Goal: Task Accomplishment & Management: Manage account settings

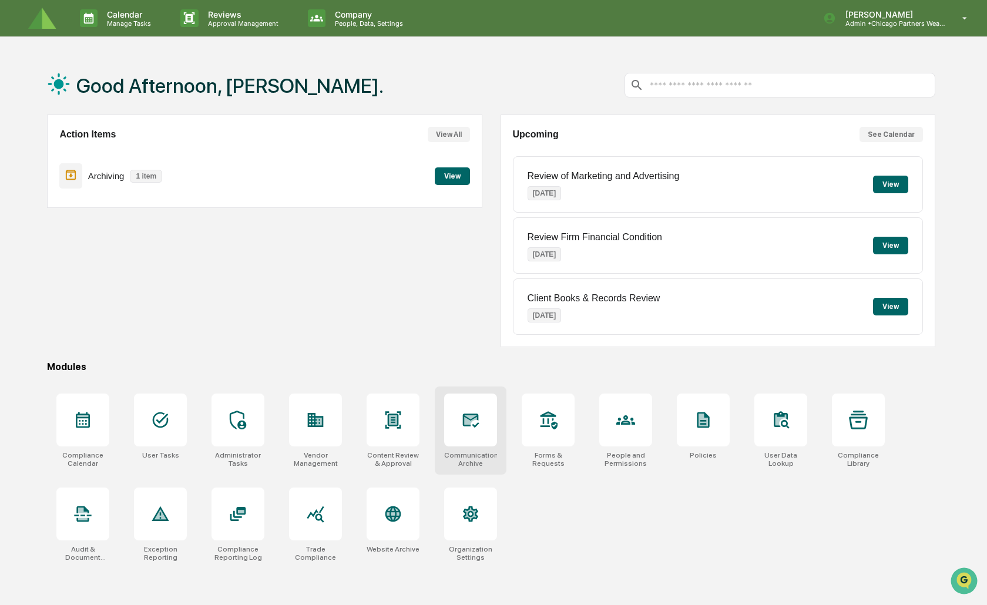
click at [468, 422] on icon at bounding box center [471, 419] width 12 height 9
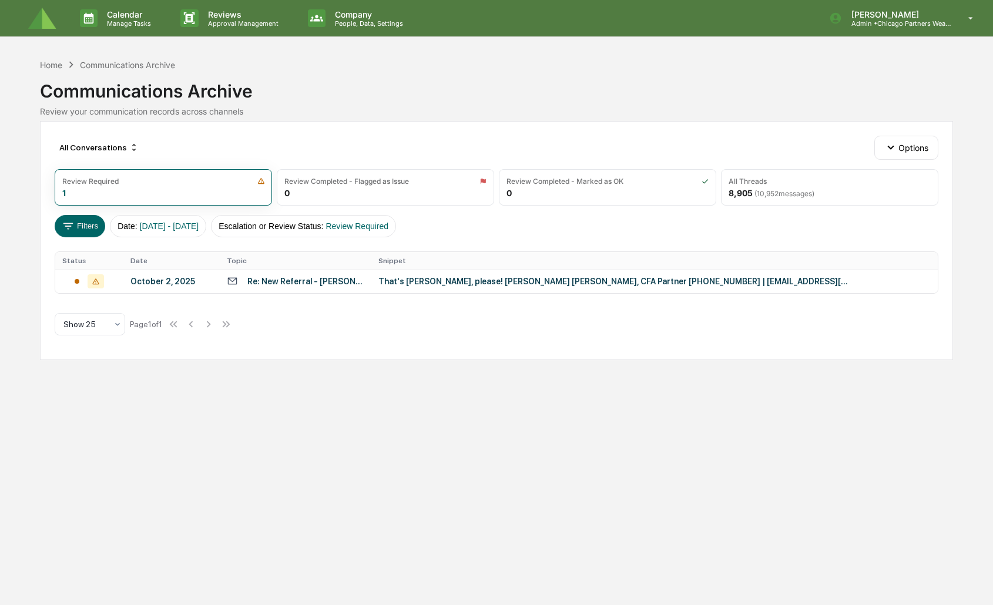
click at [474, 232] on div "Filters Date : 01/01/2024 - 12/31/2025 Escalation or Review Status : Review Req…" at bounding box center [497, 226] width 884 height 22
click at [96, 280] on icon at bounding box center [95, 281] width 6 height 6
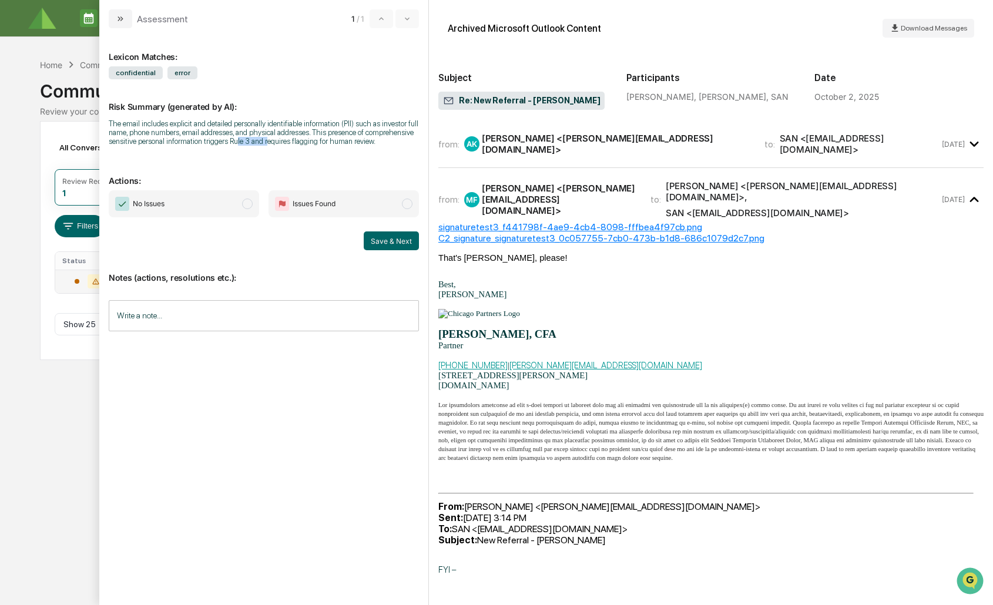
drag, startPoint x: 236, startPoint y: 144, endPoint x: 296, endPoint y: 140, distance: 59.4
click at [288, 140] on div "The email includes explicit and detailed personally identifiable information (P…" at bounding box center [264, 132] width 310 height 26
click at [296, 140] on div "The email includes explicit and detailed personally identifiable information (P…" at bounding box center [264, 132] width 310 height 26
click at [771, 100] on div "Andrew Kang, Matthew Fischer, SAN" at bounding box center [710, 97] width 169 height 10
click at [115, 19] on button "modal" at bounding box center [120, 18] width 23 height 19
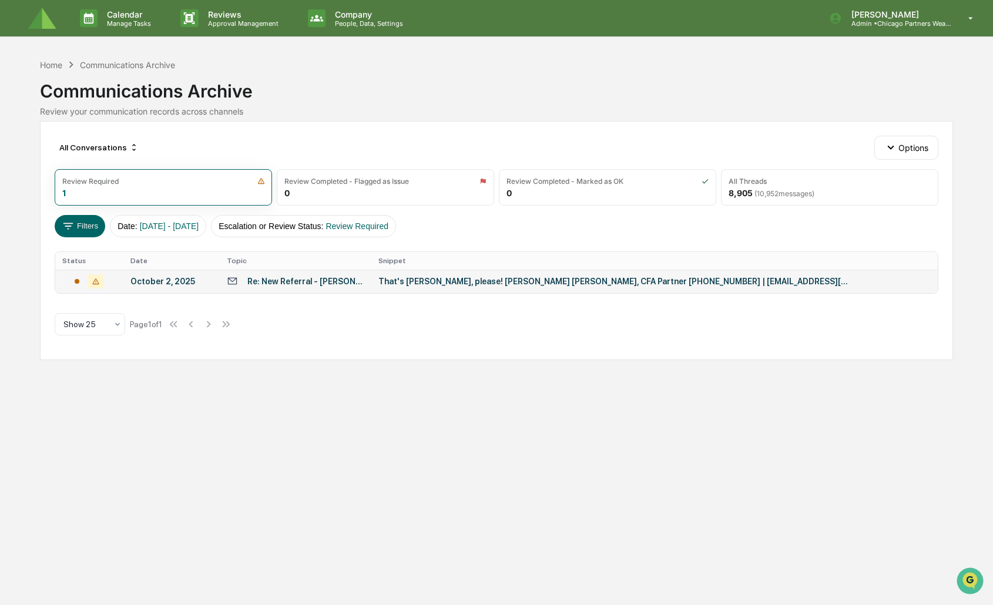
click at [505, 79] on div "Communications Archive" at bounding box center [497, 86] width 914 height 31
click at [465, 147] on div "All Conversations Options" at bounding box center [497, 147] width 884 height 23
click at [48, 21] on img at bounding box center [42, 19] width 28 height 22
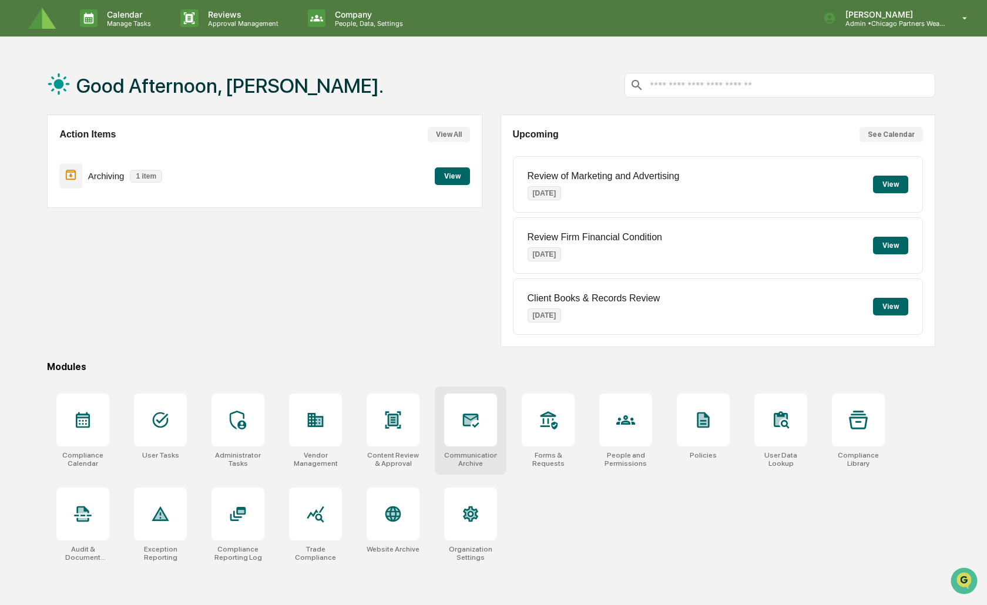
click at [464, 414] on icon at bounding box center [471, 421] width 16 height 14
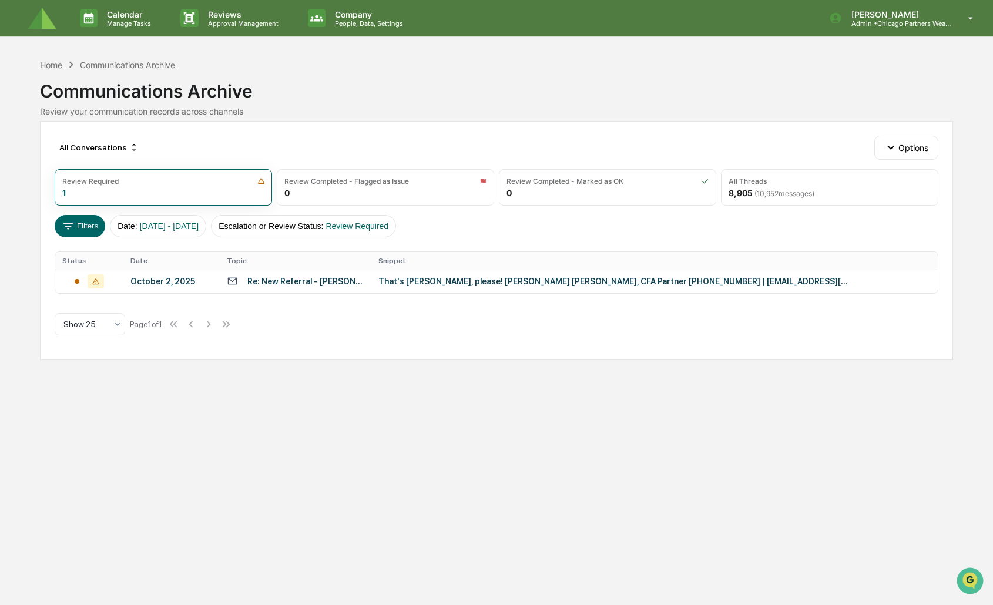
click at [609, 220] on div "Filters Date : [DATE] - [DATE] Escalation or Review Status : Review Required" at bounding box center [497, 226] width 884 height 22
click at [755, 179] on div "All Threads" at bounding box center [747, 181] width 38 height 9
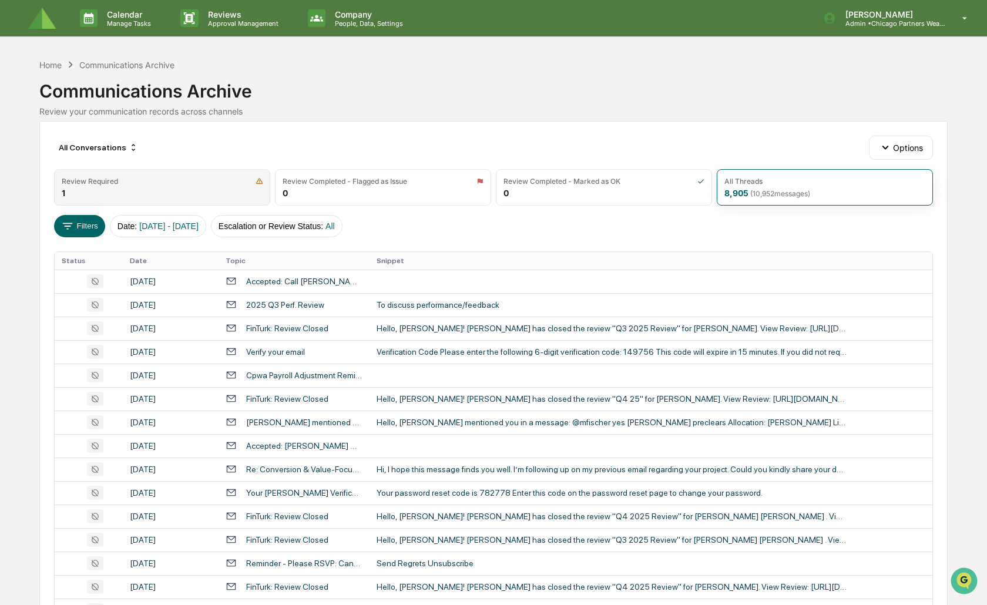
click at [142, 180] on div "Review Required" at bounding box center [162, 181] width 201 height 9
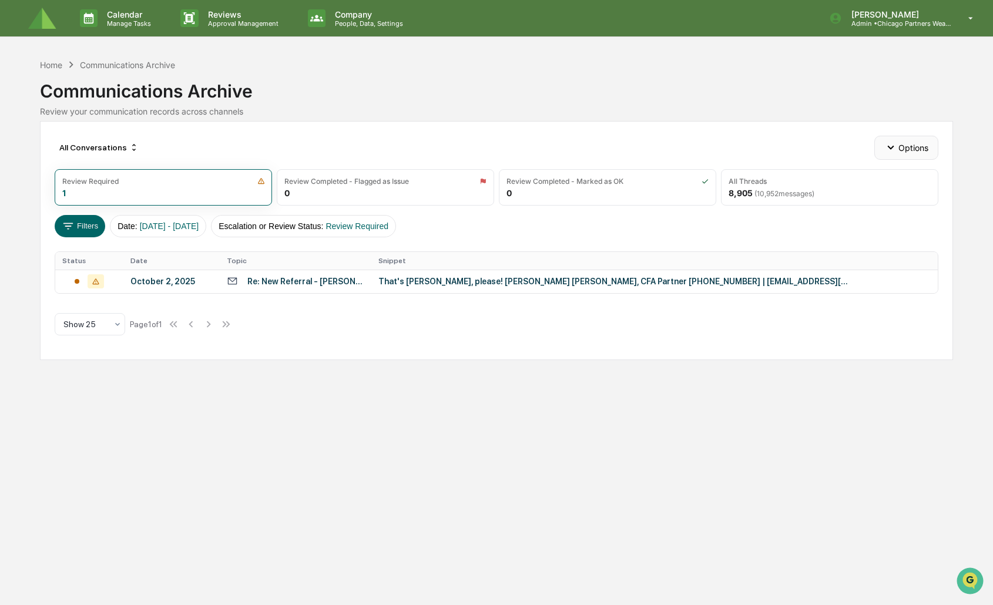
click at [909, 143] on button "Options" at bounding box center [906, 147] width 64 height 23
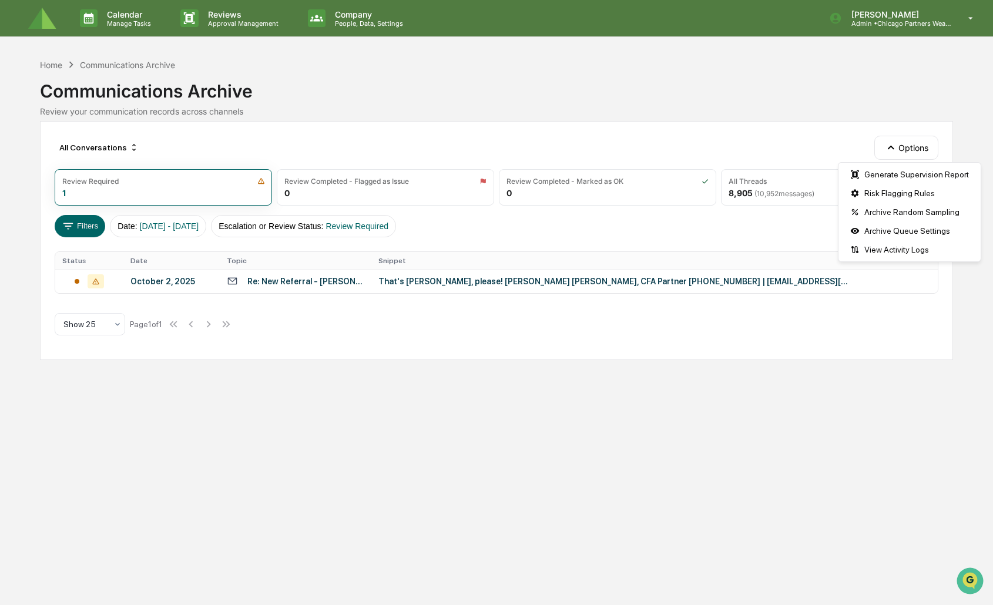
click at [743, 233] on div "Filters Date : [DATE] - [DATE] Escalation or Review Status : Review Required" at bounding box center [497, 226] width 884 height 22
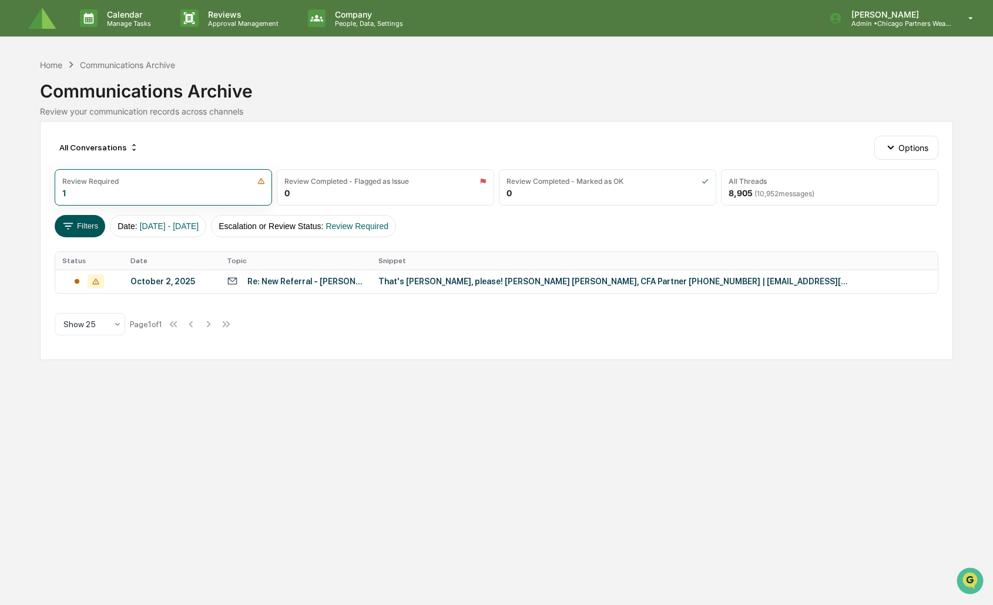
click at [77, 219] on button "Filters" at bounding box center [80, 226] width 51 height 22
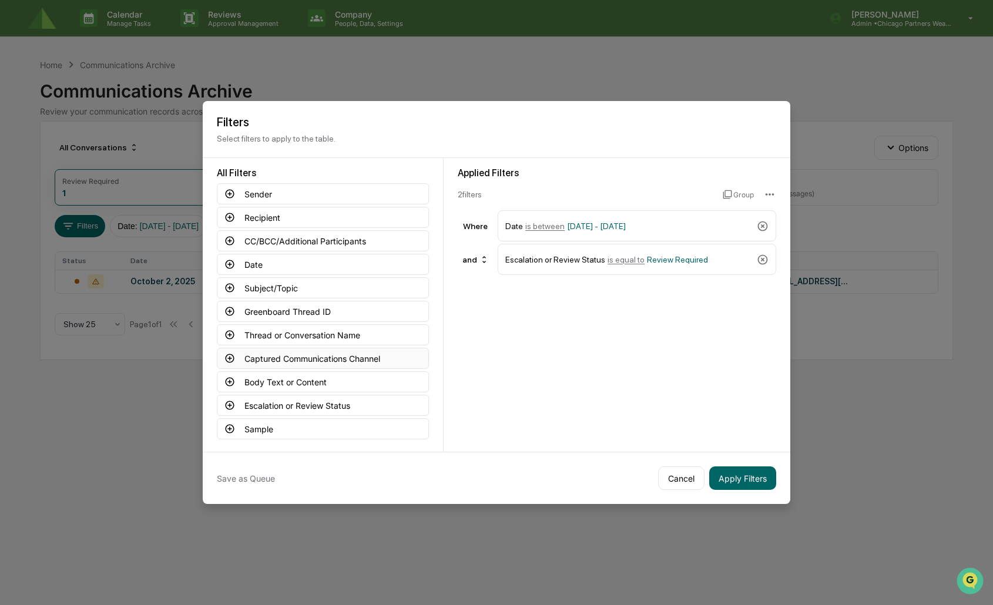
click at [224, 355] on icon at bounding box center [229, 358] width 11 height 11
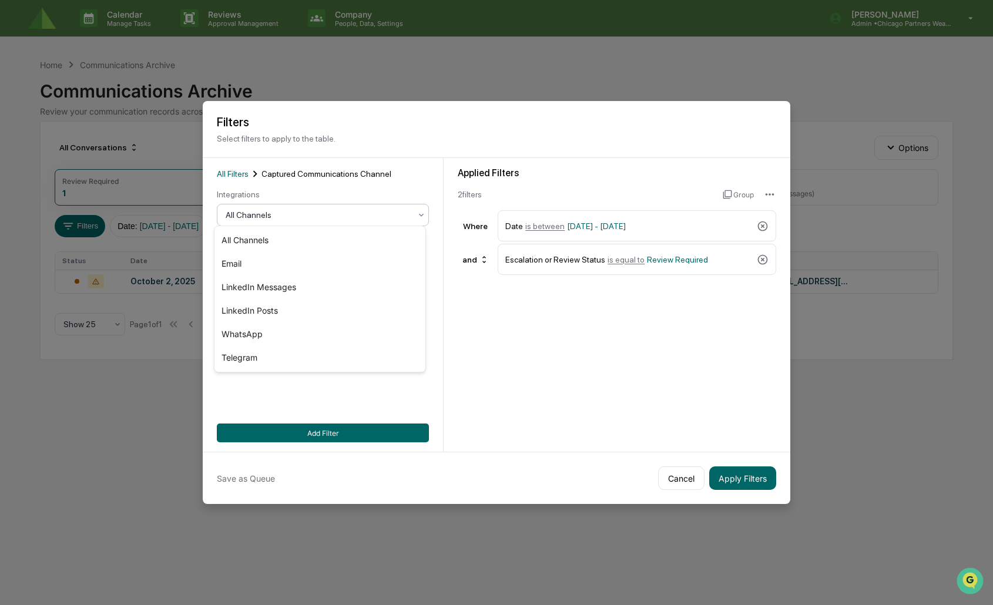
click at [235, 209] on div at bounding box center [318, 215] width 185 height 12
click at [608, 375] on div "Applied Filters 2 filter s Group Where Date is between [DATE] - [DATE] and Esca…" at bounding box center [617, 305] width 347 height 294
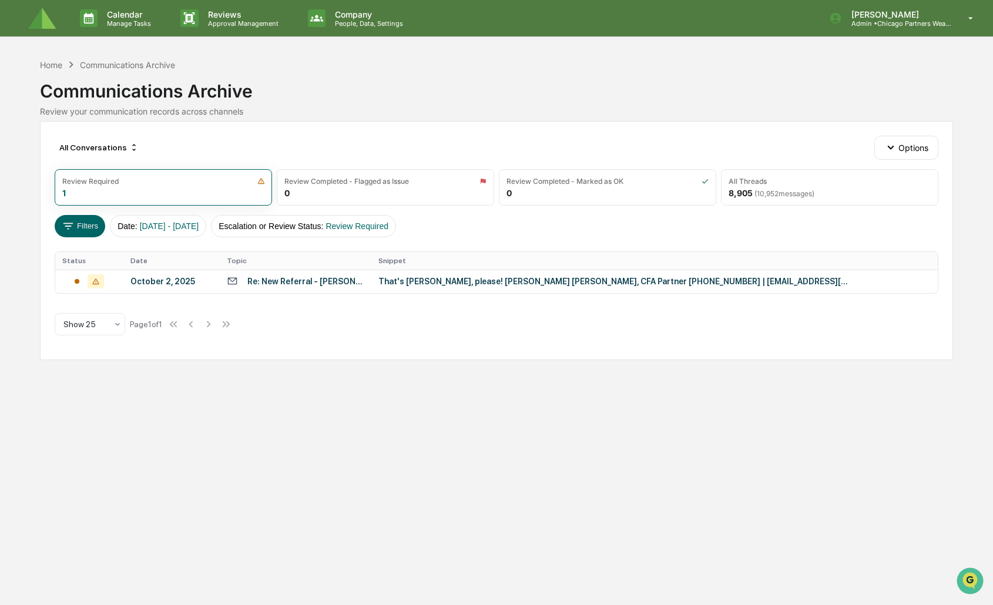
click at [52, 29] on img at bounding box center [42, 19] width 28 height 22
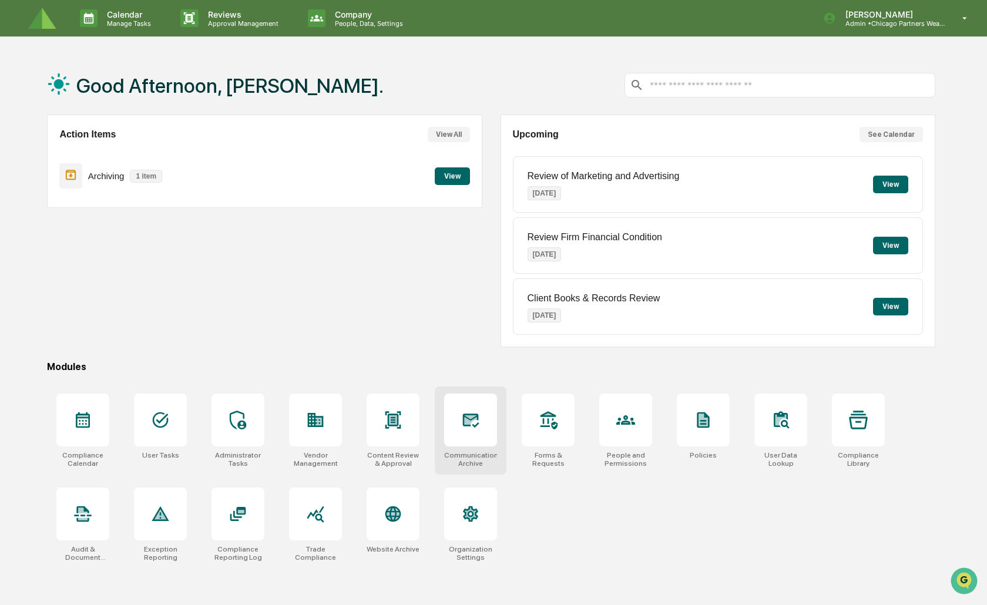
click at [456, 418] on div at bounding box center [470, 420] width 53 height 53
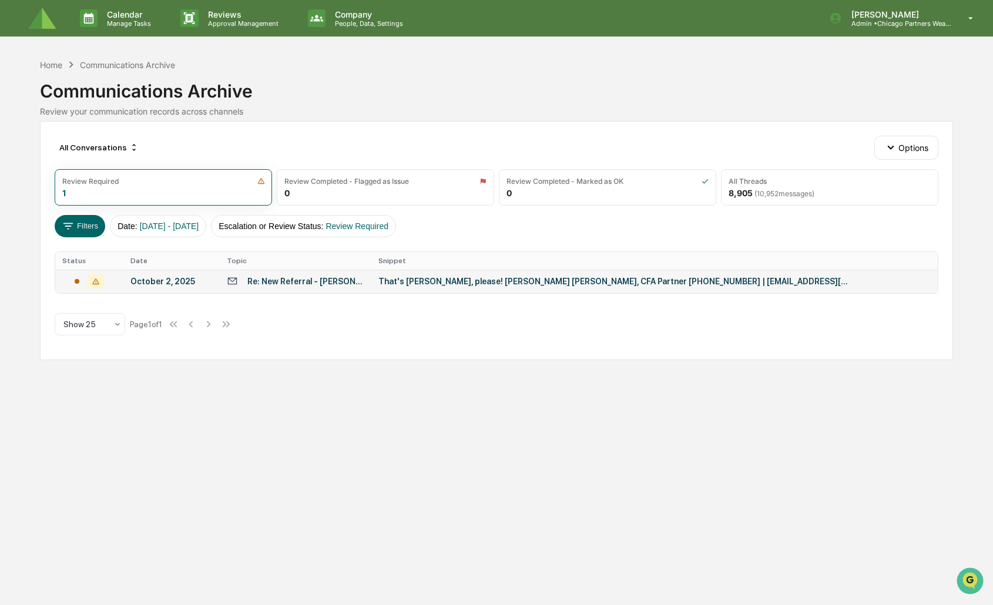
click at [210, 280] on div "October 2, 2025" at bounding box center [171, 281] width 82 height 9
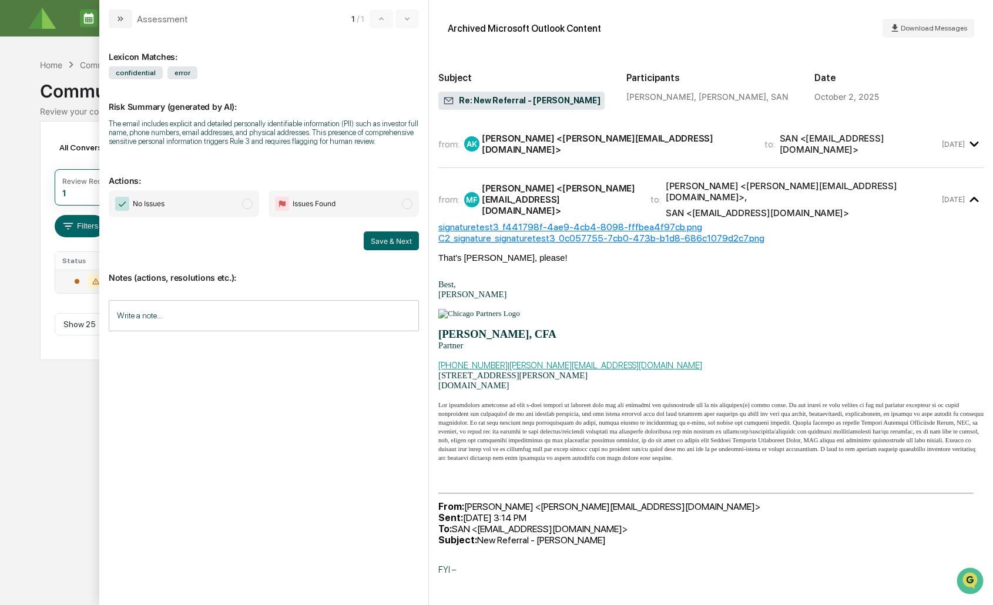
click at [40, 211] on div "All Conversations Options Review Required 1 Review Completed - Flagged as Issue…" at bounding box center [497, 240] width 914 height 239
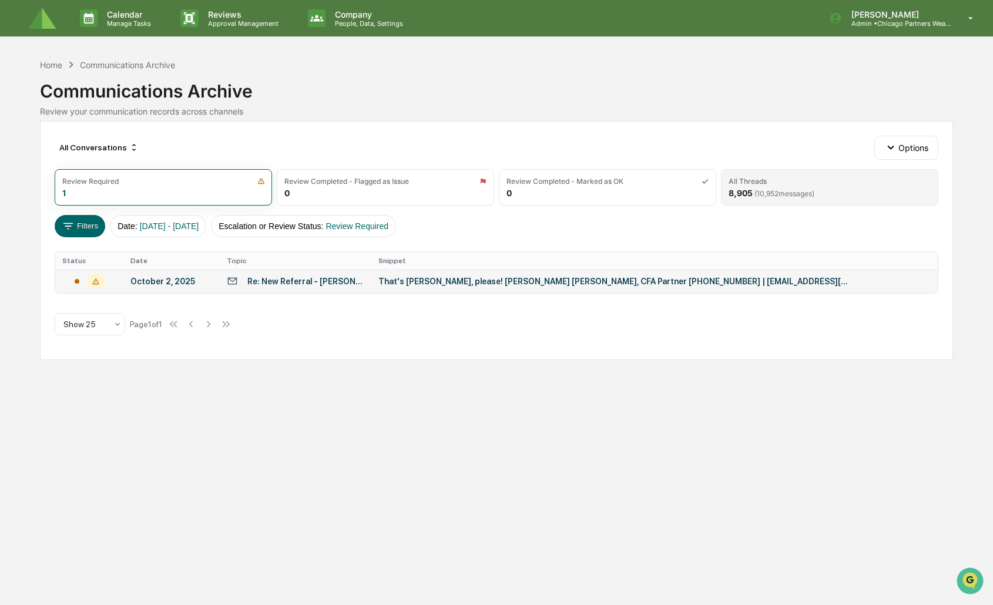
click at [748, 186] on div "All Threads 8,905 ( 10,952 messages)" at bounding box center [829, 187] width 217 height 36
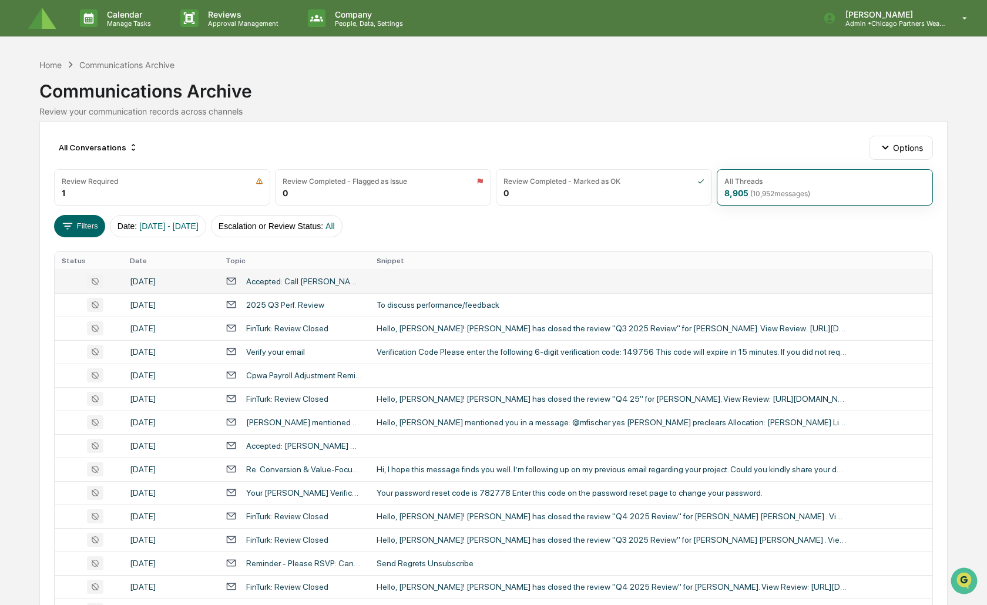
click at [95, 279] on icon at bounding box center [95, 281] width 16 height 14
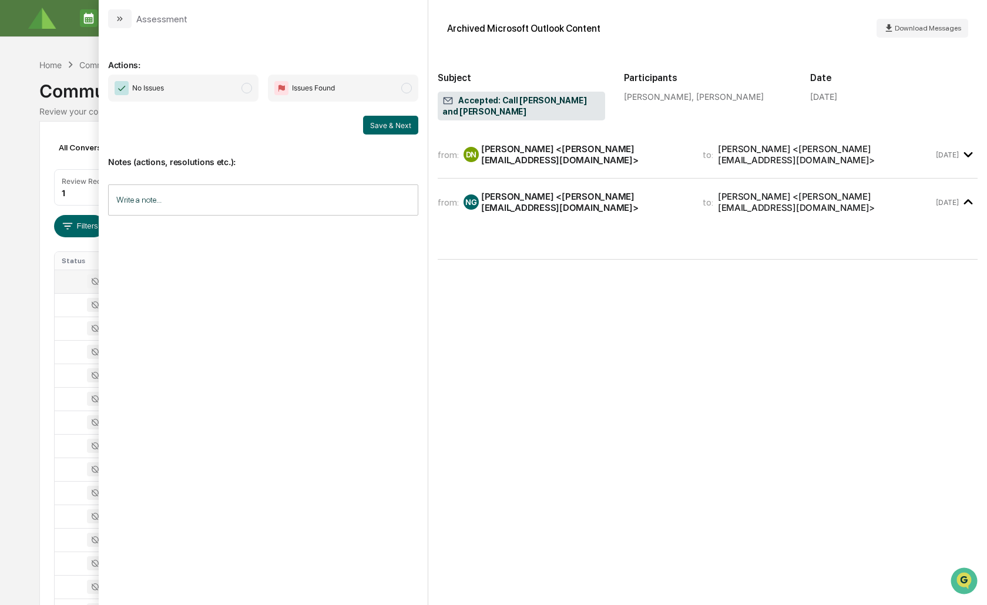
click at [528, 191] on div "Nick Guido <nick@chicagopartnersllc.com>" at bounding box center [584, 202] width 207 height 22
click at [545, 151] on div "from: DN David C. Namkung <d.namkung@claritypartners.com> to: Nick Guido <nick@…" at bounding box center [708, 154] width 540 height 28
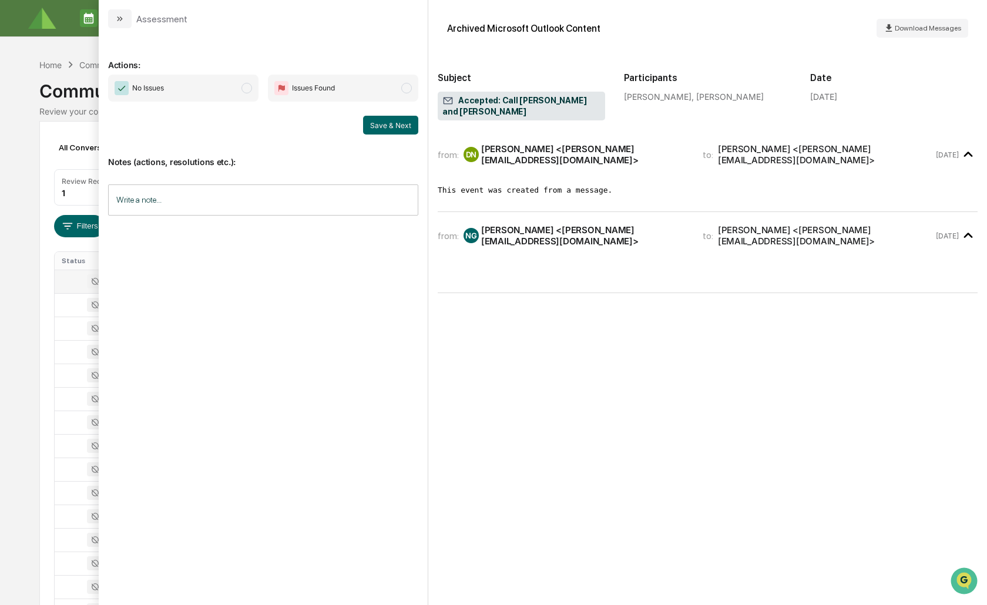
click at [548, 145] on div "David C. Namkung <d.namkung@claritypartners.com>" at bounding box center [584, 154] width 207 height 22
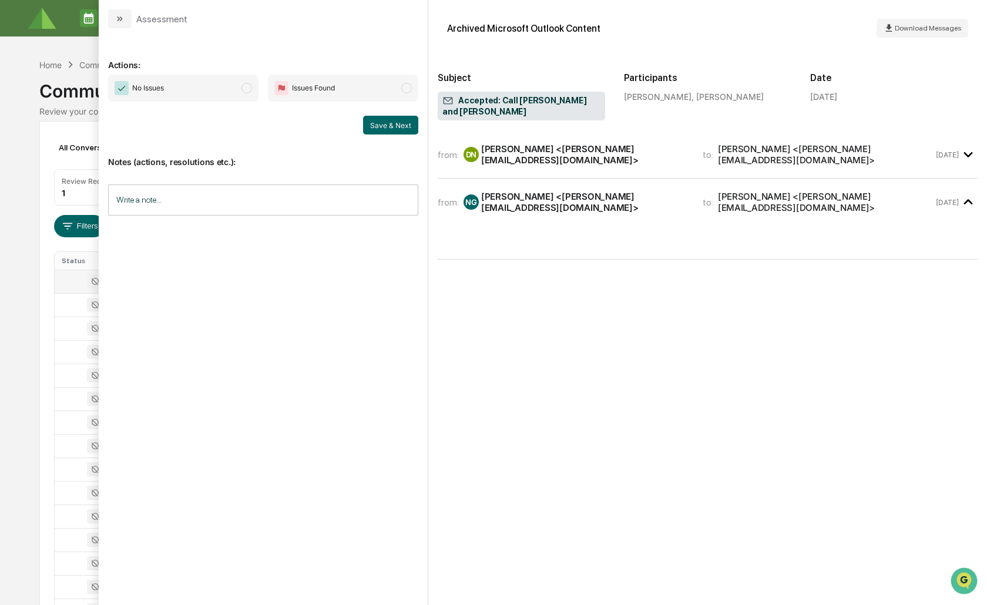
click at [537, 191] on div "Nick Guido <nick@chicagopartnersllc.com>" at bounding box center [584, 202] width 207 height 22
click at [29, 317] on div "Calendar Manage Tasks Reviews Approval Management Company People, Data, Setting…" at bounding box center [493, 462] width 987 height 924
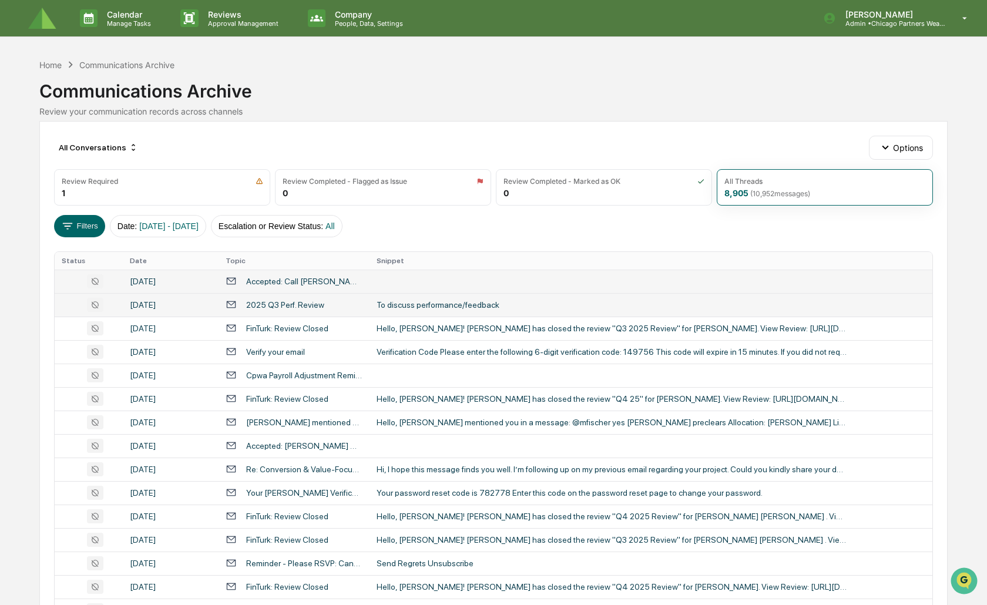
click at [305, 308] on div "2025 Q3 Perf. Review" at bounding box center [285, 304] width 78 height 9
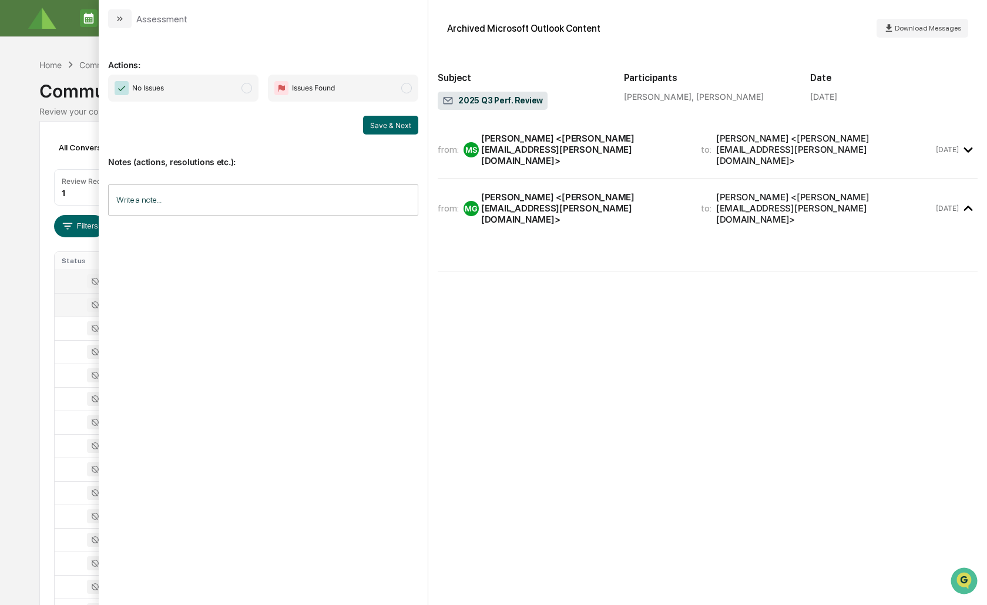
click at [541, 150] on div "Matthew C. De Stefano <matt.destefano@chicagopartnersllc.com>" at bounding box center [584, 149] width 206 height 33
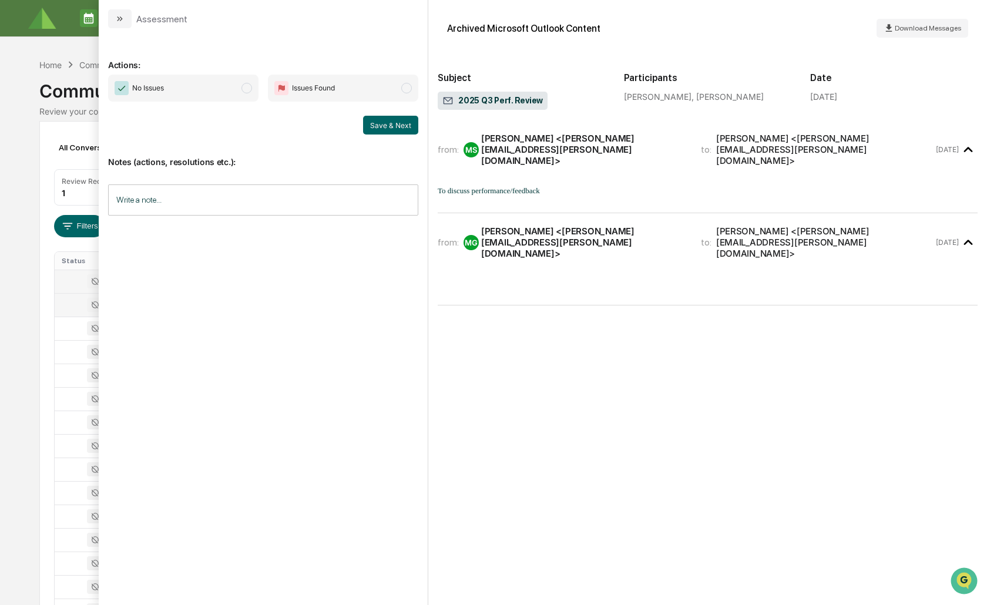
click at [530, 144] on div "Matthew C. De Stefano <matt.destefano@chicagopartnersllc.com>" at bounding box center [584, 149] width 206 height 33
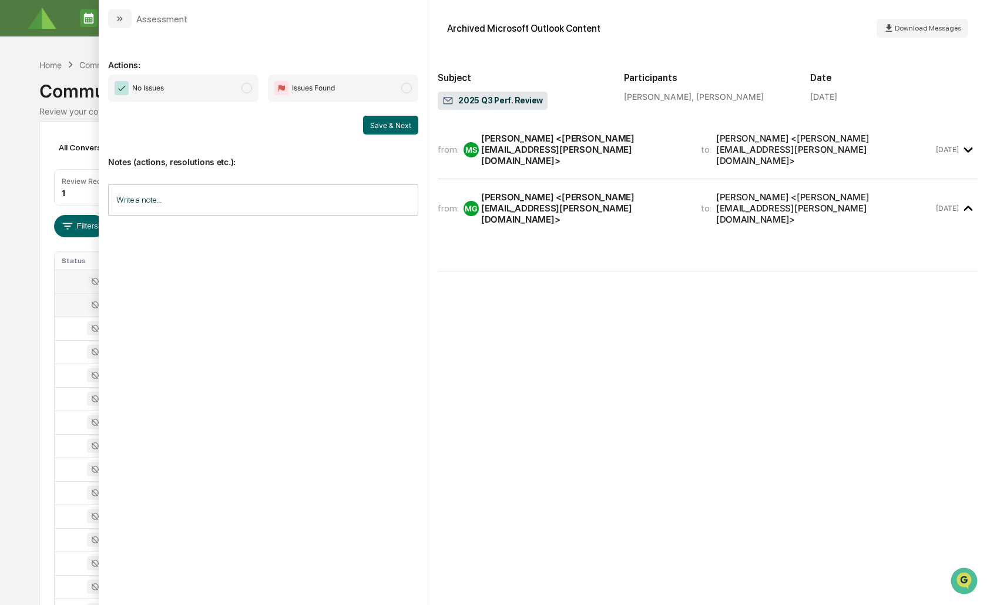
click at [23, 329] on div "Calendar Manage Tasks Reviews Approval Management Company People, Data, Setting…" at bounding box center [493, 462] width 987 height 924
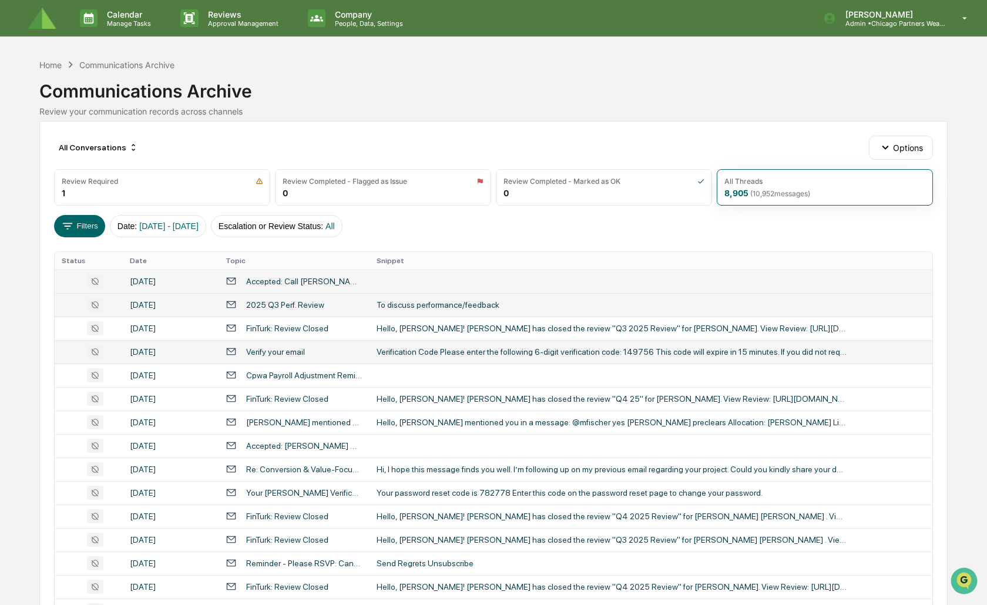
click at [177, 357] on td "[DATE]" at bounding box center [171, 351] width 96 height 23
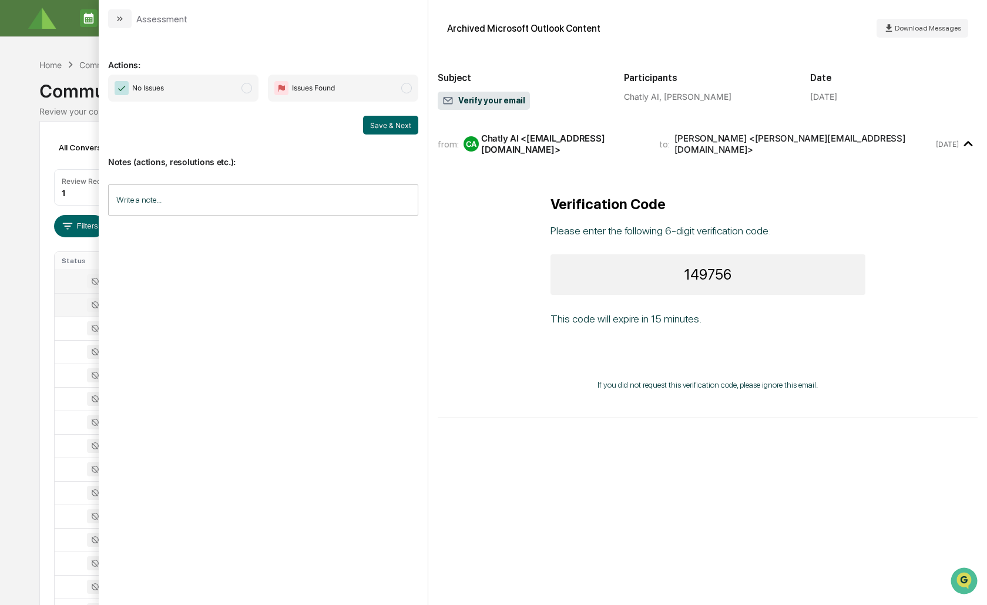
click at [47, 358] on div "All Conversations Options Review Required 1 Review Completed - Flagged as Issue…" at bounding box center [493, 522] width 908 height 803
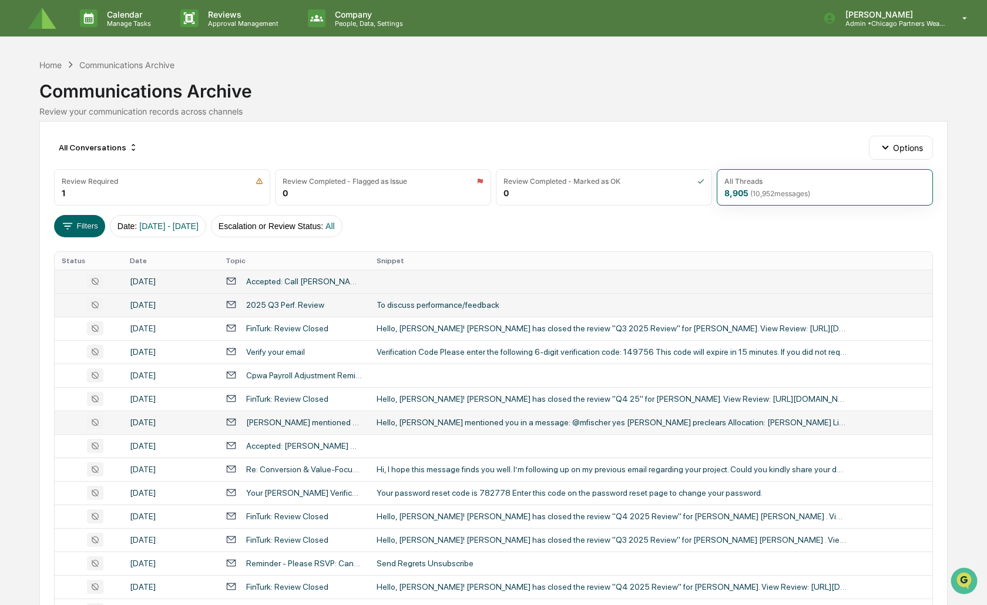
click at [179, 424] on div "[DATE]" at bounding box center [171, 422] width 82 height 9
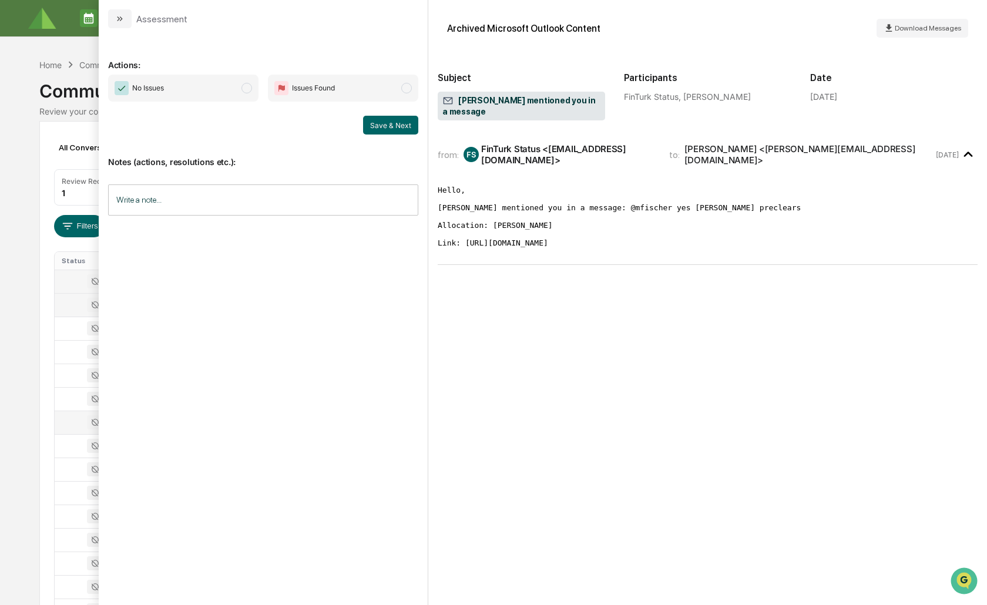
click at [49, 404] on div "All Conversations Options Review Required 1 Review Completed - Flagged as Issue…" at bounding box center [493, 522] width 908 height 803
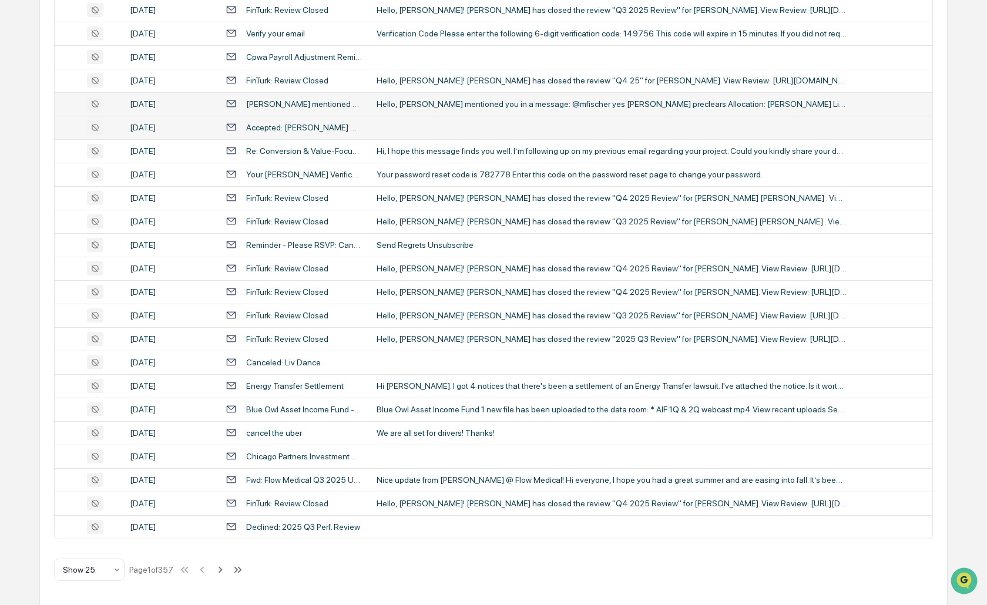
scroll to position [319, 0]
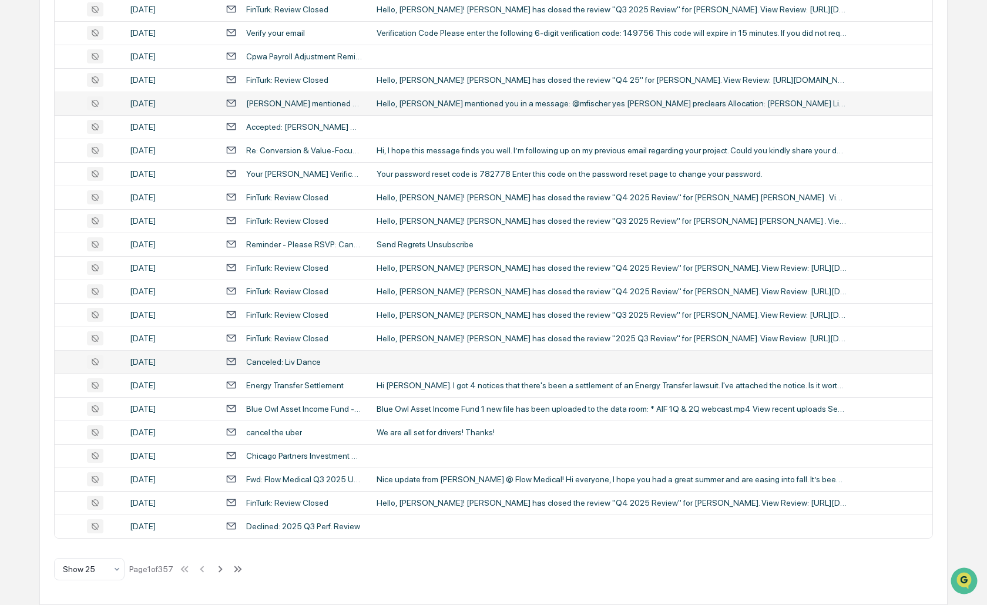
click at [177, 355] on td "[DATE]" at bounding box center [171, 361] width 96 height 23
click at [26, 340] on div "Calendar Manage Tasks Reviews Approval Management Company People, Data, Setting…" at bounding box center [493, 143] width 987 height 924
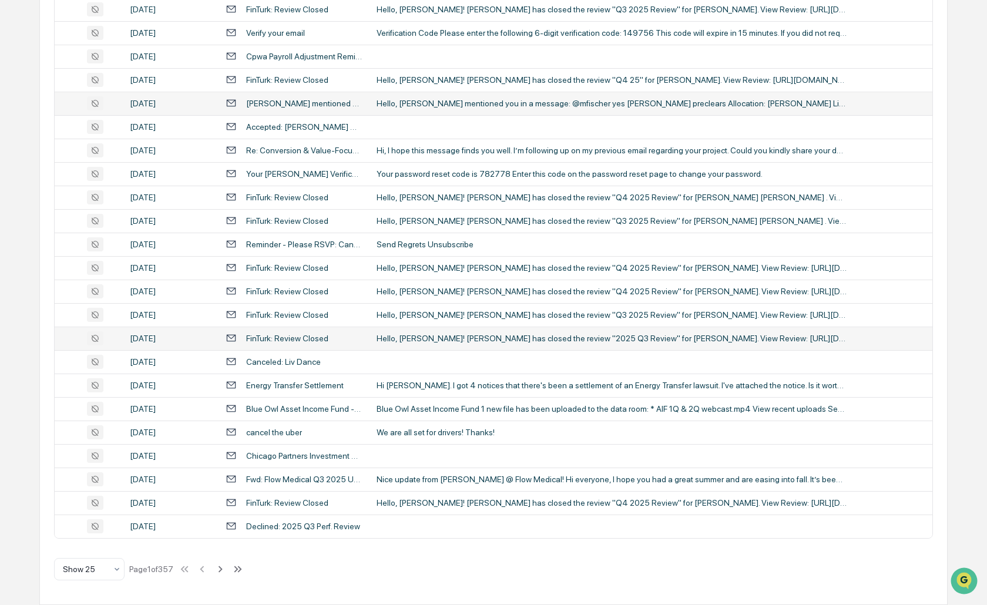
click at [139, 339] on div "[DATE]" at bounding box center [171, 338] width 82 height 9
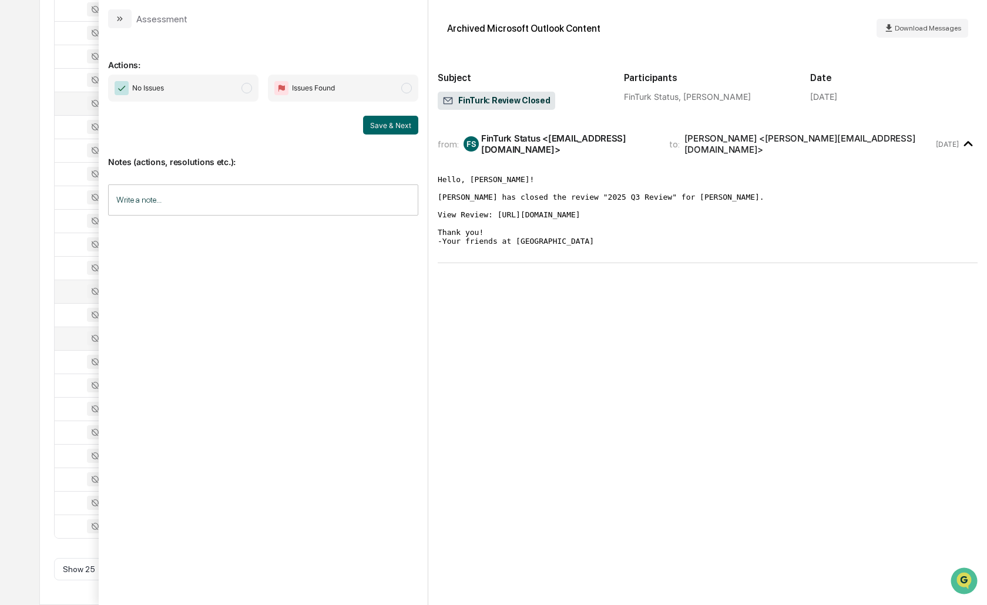
click at [70, 292] on div at bounding box center [89, 291] width 54 height 14
click at [66, 282] on td at bounding box center [89, 291] width 68 height 23
click at [53, 284] on div "All Conversations Options Review Required 1 Review Completed - Flagged as Issue…" at bounding box center [493, 203] width 908 height 803
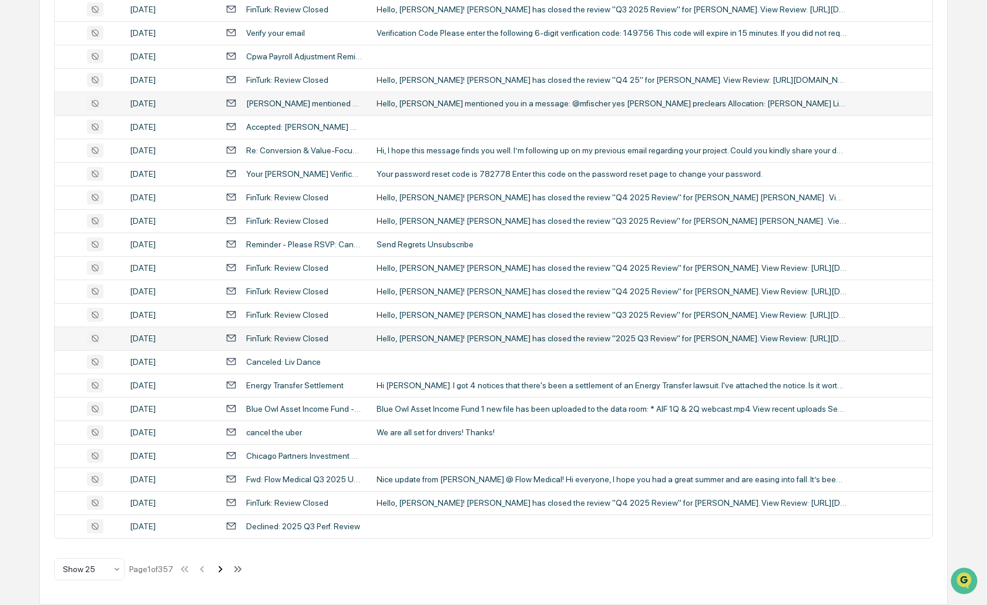
click at [224, 573] on icon at bounding box center [220, 569] width 13 height 13
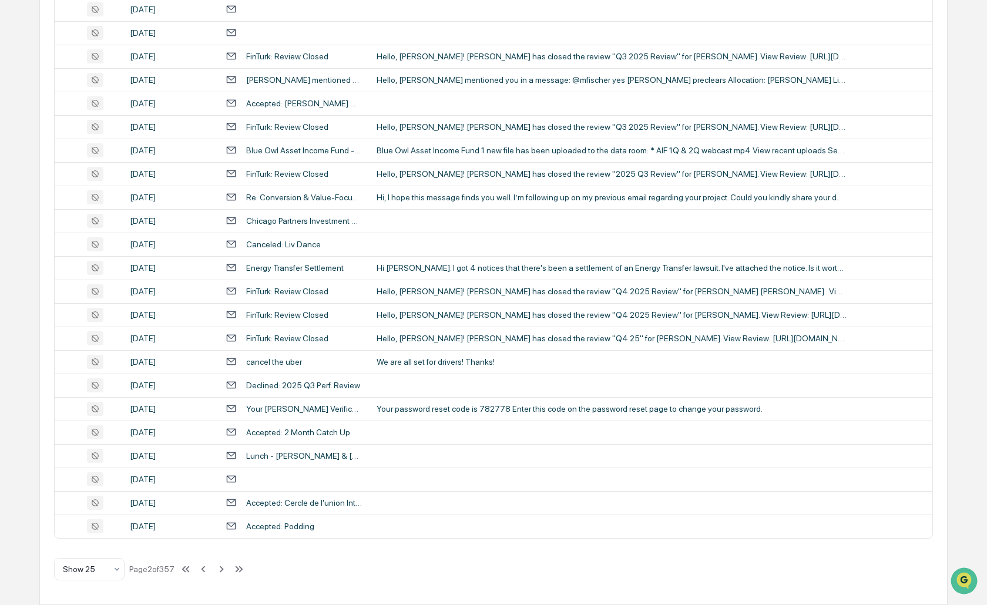
click at [242, 569] on icon at bounding box center [239, 569] width 13 height 13
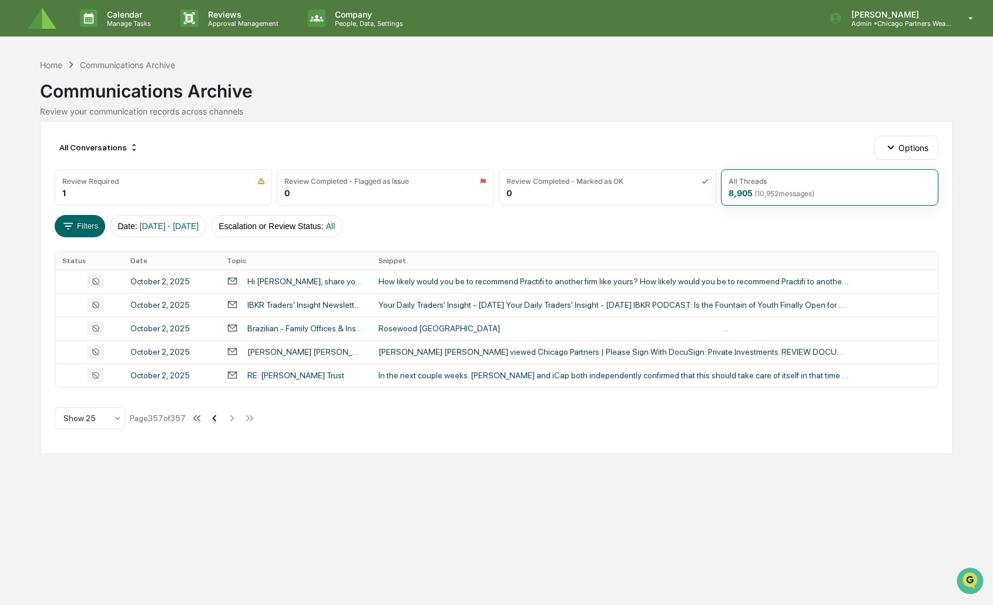
click at [215, 421] on icon at bounding box center [214, 418] width 13 height 13
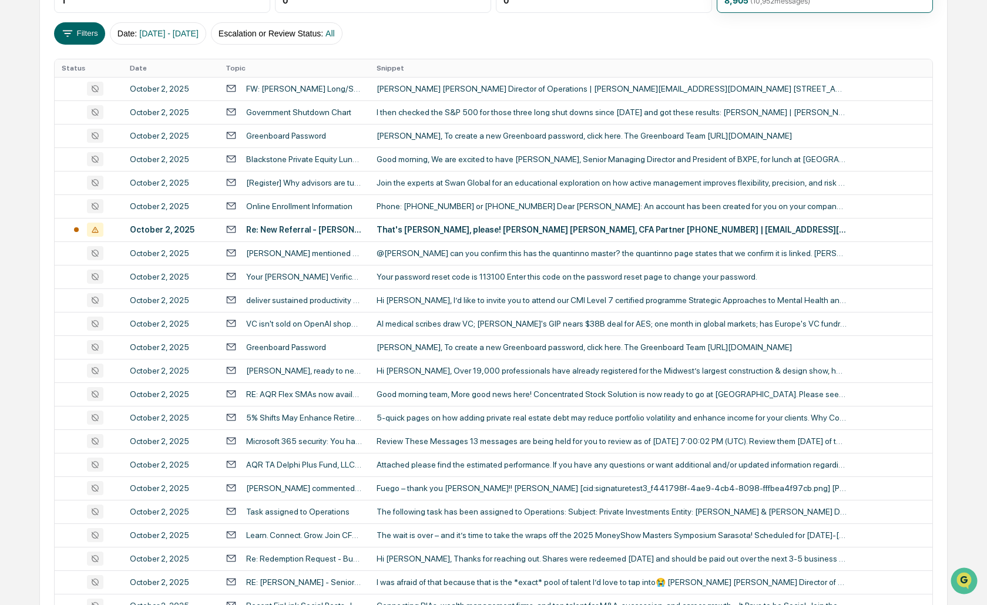
scroll to position [319, 0]
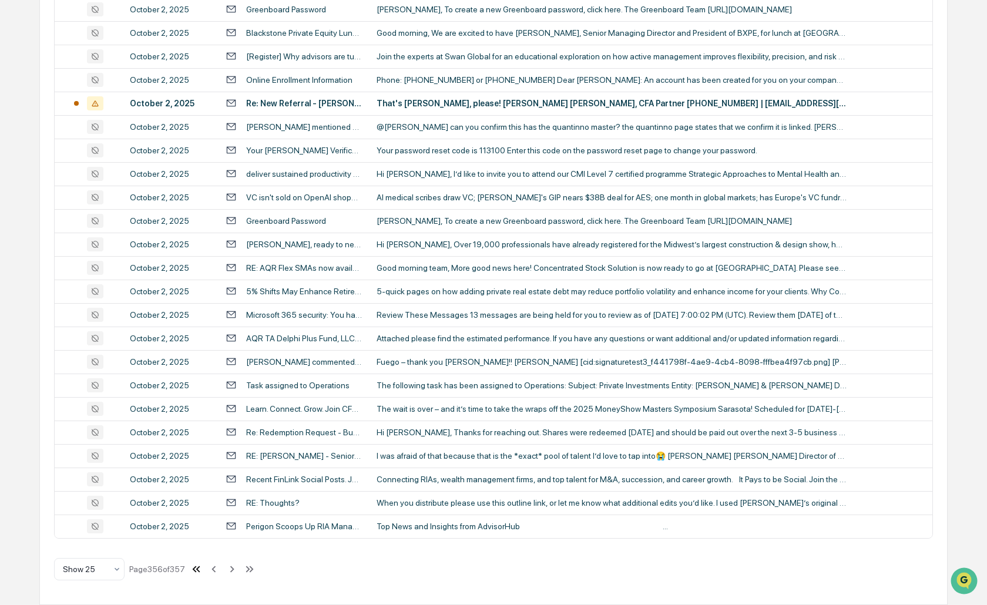
click at [201, 569] on icon at bounding box center [196, 569] width 13 height 13
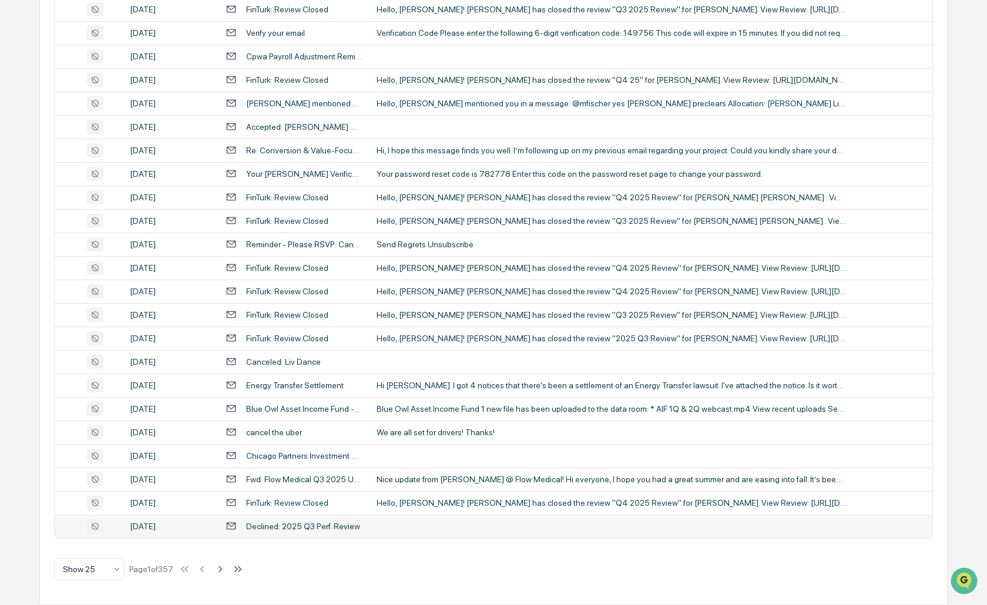
scroll to position [0, 0]
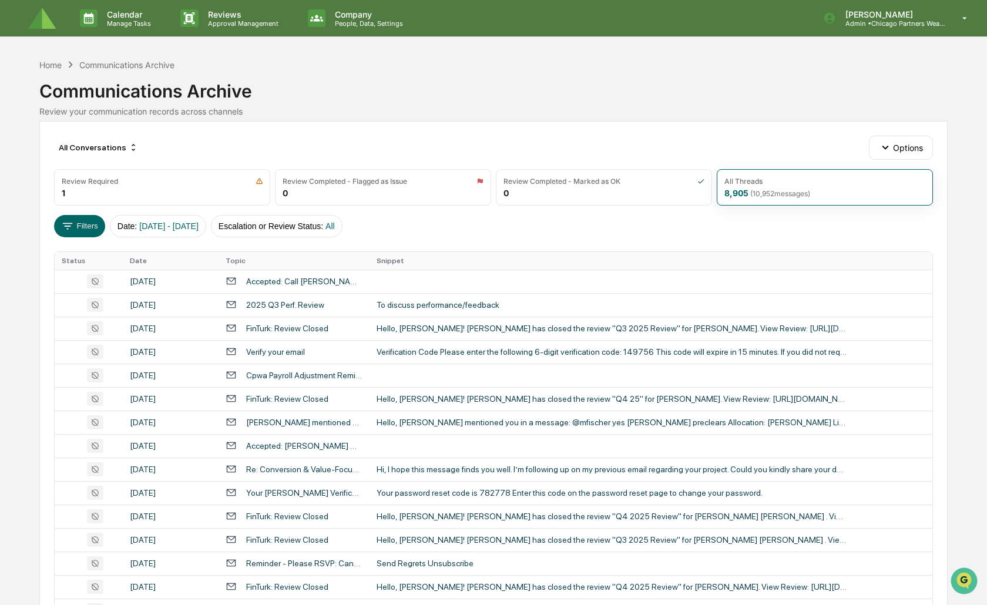
click at [610, 264] on th "Snippet" at bounding box center [651, 261] width 563 height 18
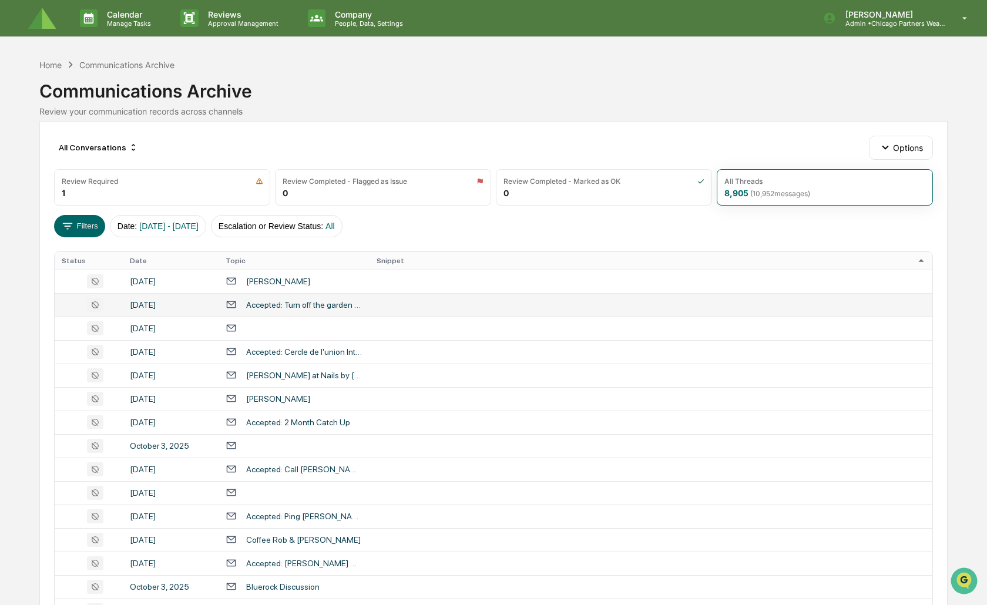
click at [267, 308] on div "Accepted: Turn off the garden water and notify Lembo" at bounding box center [304, 304] width 116 height 9
click at [35, 268] on div "Calendar Manage Tasks Reviews Approval Management Company People, Data, Setting…" at bounding box center [493, 462] width 987 height 924
click at [41, 19] on img at bounding box center [42, 19] width 28 height 22
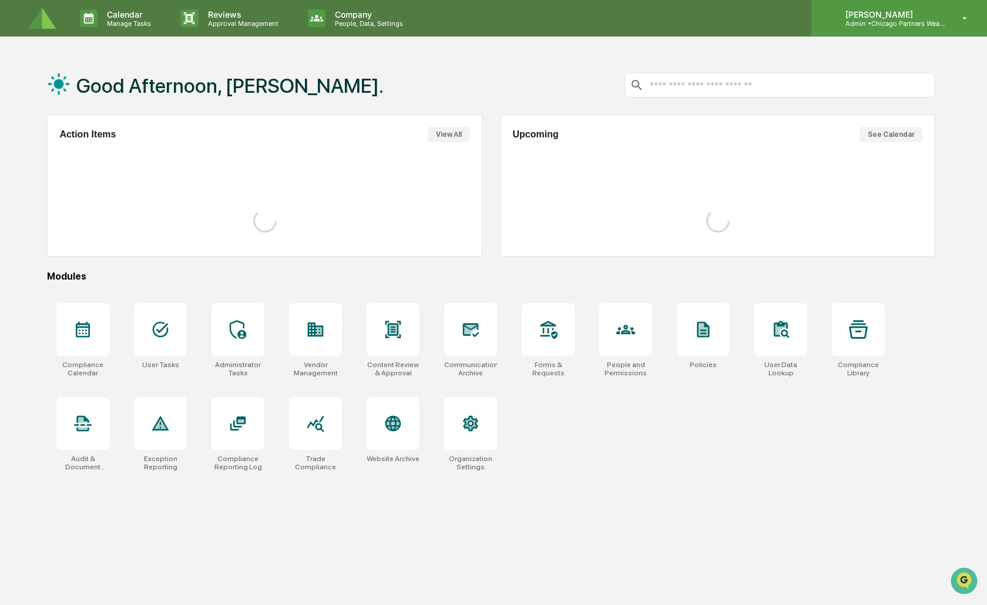
click at [901, 18] on p "[PERSON_NAME]" at bounding box center [890, 14] width 109 height 10
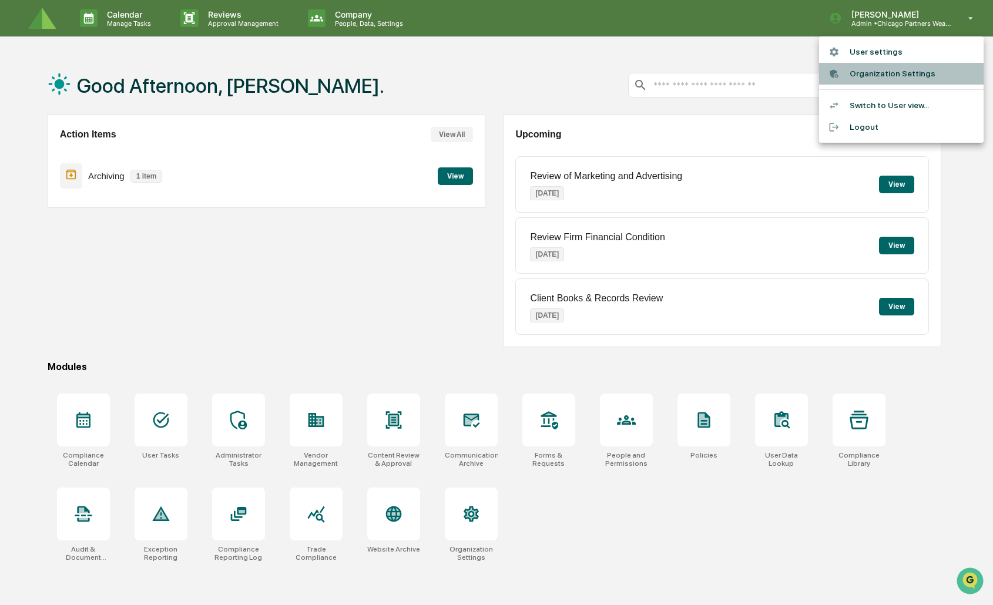
click at [867, 69] on li "Organization Settings" at bounding box center [901, 74] width 164 height 22
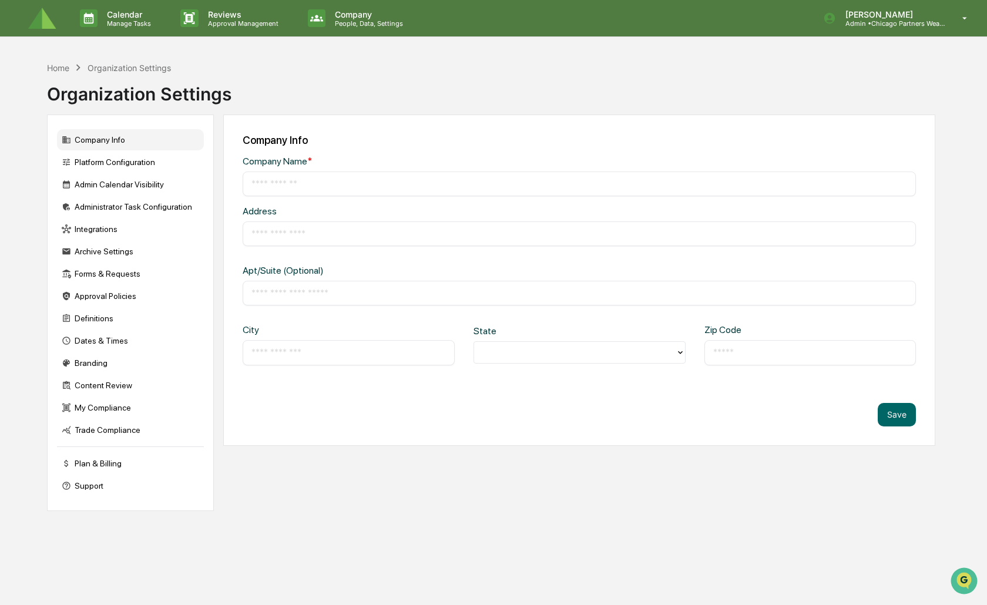
type input "**********"
type input "*******"
type input "*****"
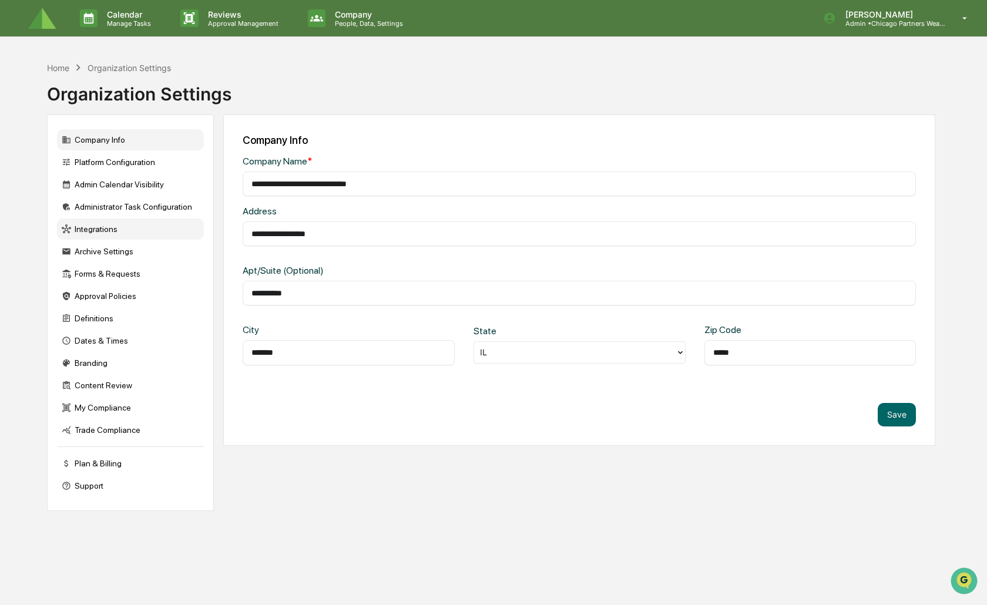
click at [88, 237] on div "Integrations" at bounding box center [130, 229] width 147 height 21
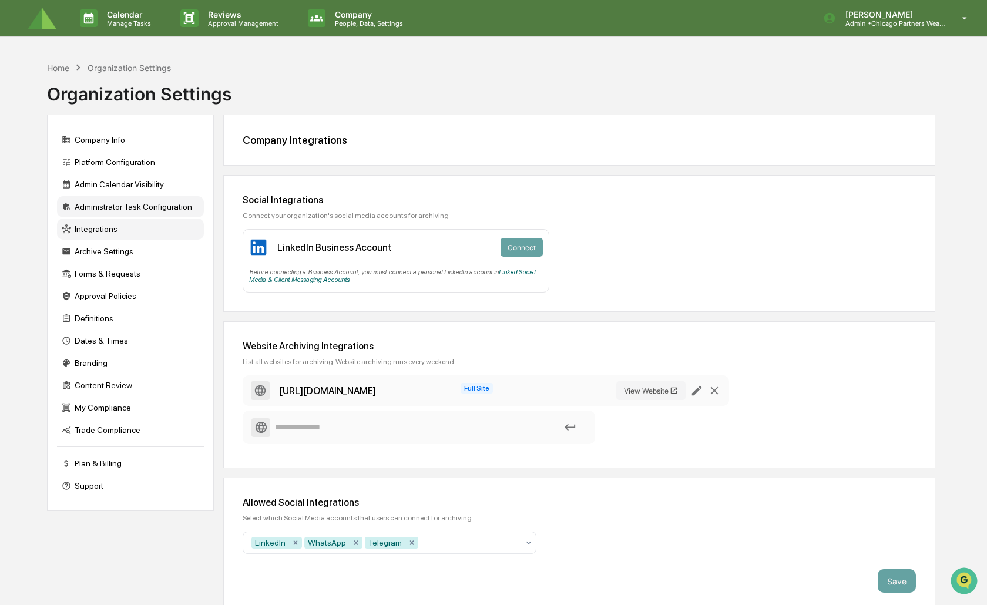
click at [131, 202] on div "Administrator Task Configuration" at bounding box center [130, 206] width 147 height 21
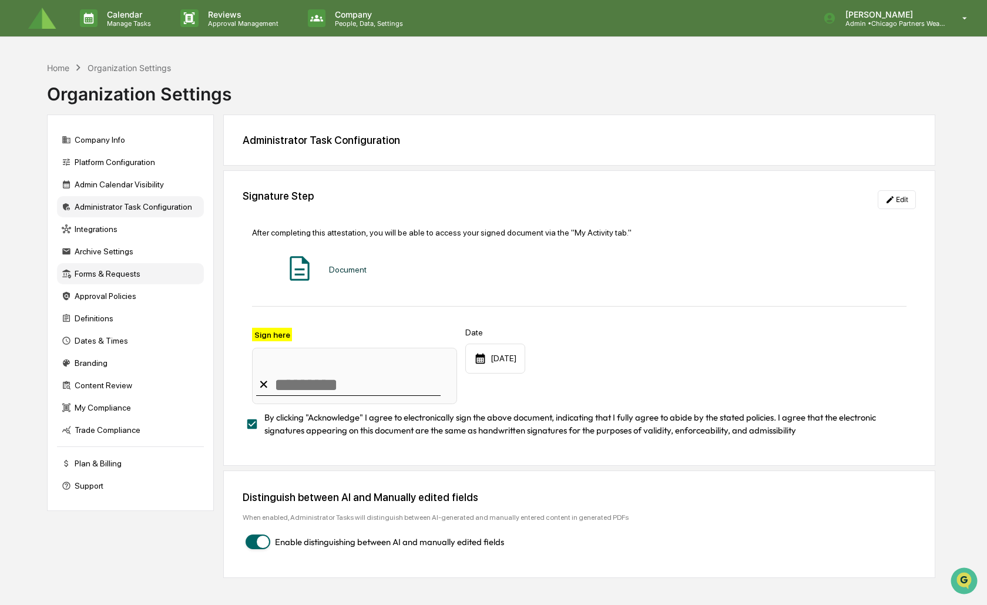
click at [115, 274] on div "Forms & Requests" at bounding box center [130, 273] width 147 height 21
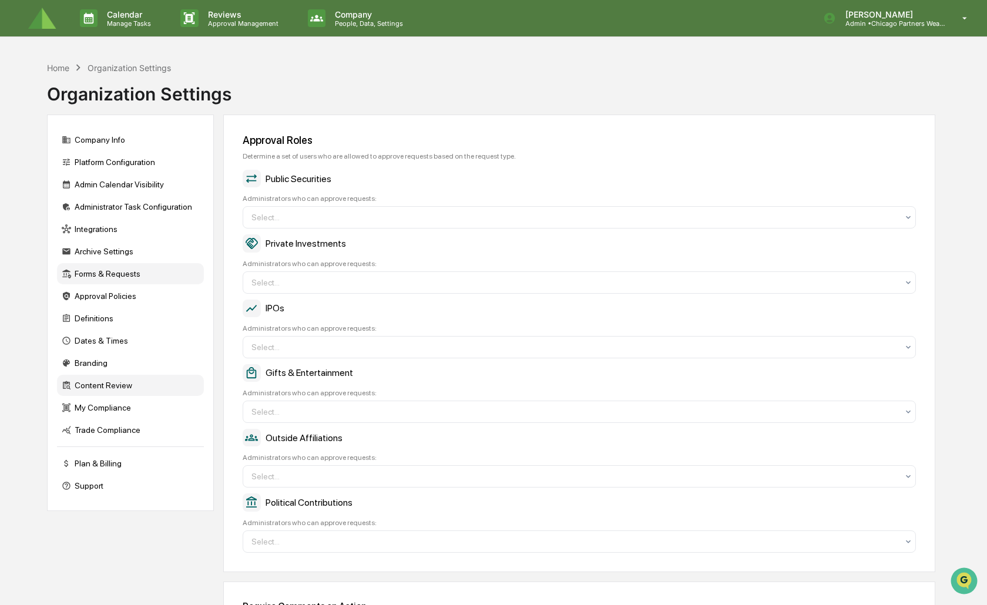
click at [117, 387] on div "Content Review" at bounding box center [130, 385] width 147 height 21
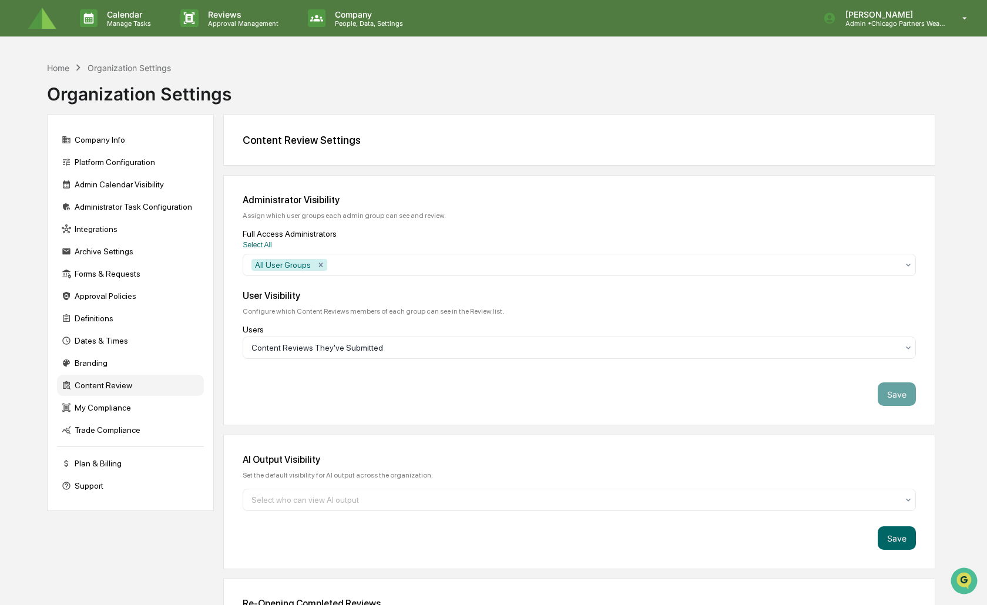
click at [123, 173] on div "Company Info Platform Configuration Admin Calendar Visibility Administrator Tas…" at bounding box center [130, 313] width 167 height 397
click at [125, 164] on div "Platform Configuration" at bounding box center [130, 162] width 147 height 21
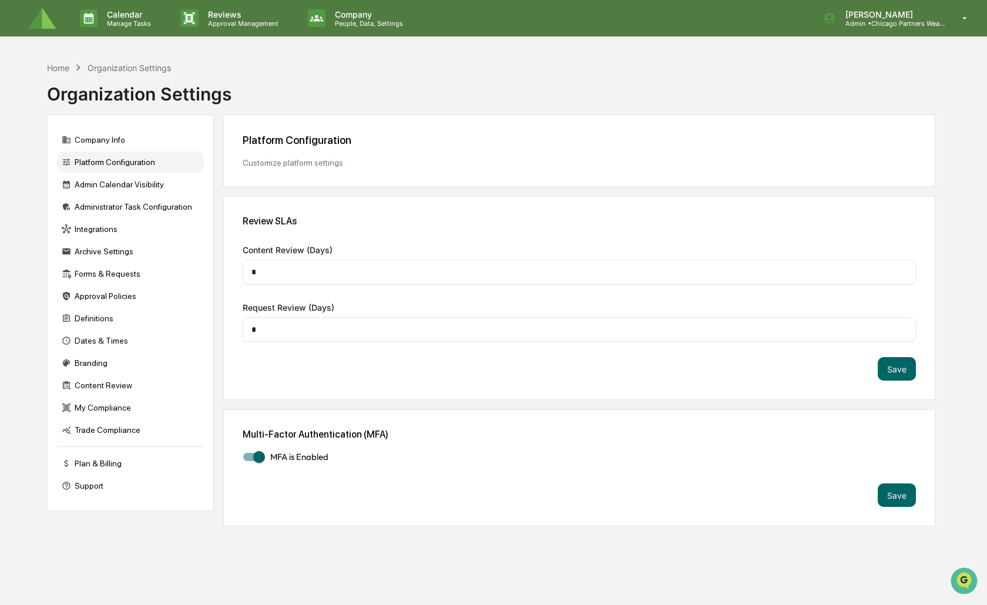
click at [389, 443] on div "Multi-Factor Authentication (MFA) MFA is Enabled Save" at bounding box center [579, 467] width 712 height 117
click at [887, 492] on button "Save" at bounding box center [897, 494] width 38 height 23
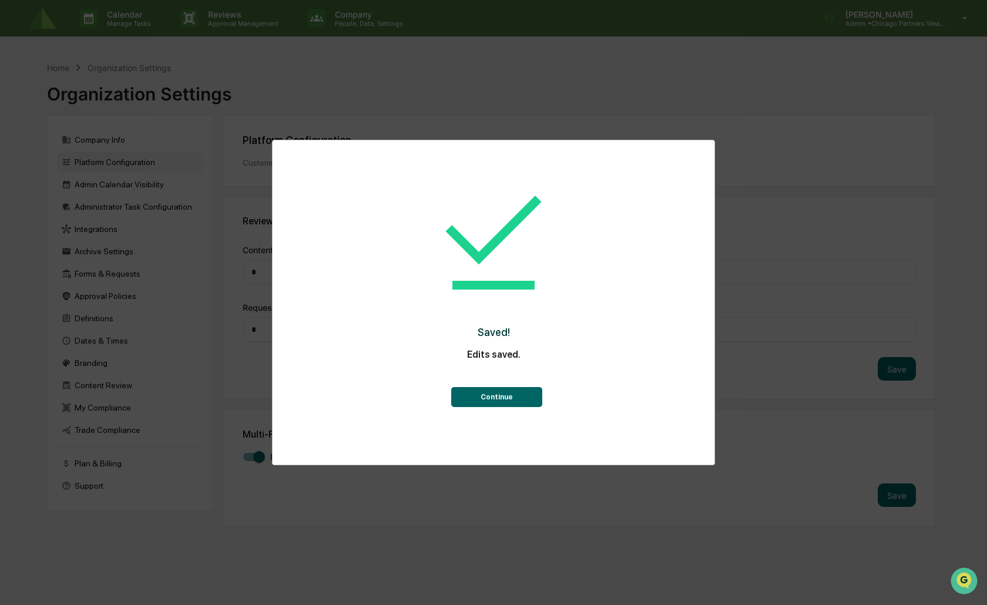
click at [501, 394] on button "Continue" at bounding box center [496, 397] width 91 height 20
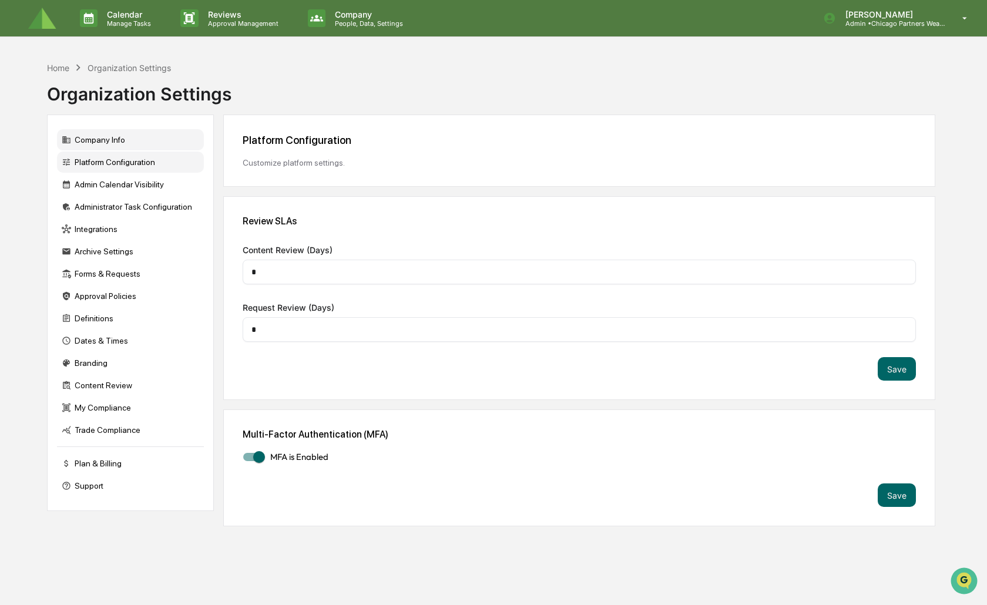
click at [125, 147] on div "Company Info" at bounding box center [130, 139] width 147 height 21
